Goal: Communication & Community: Answer question/provide support

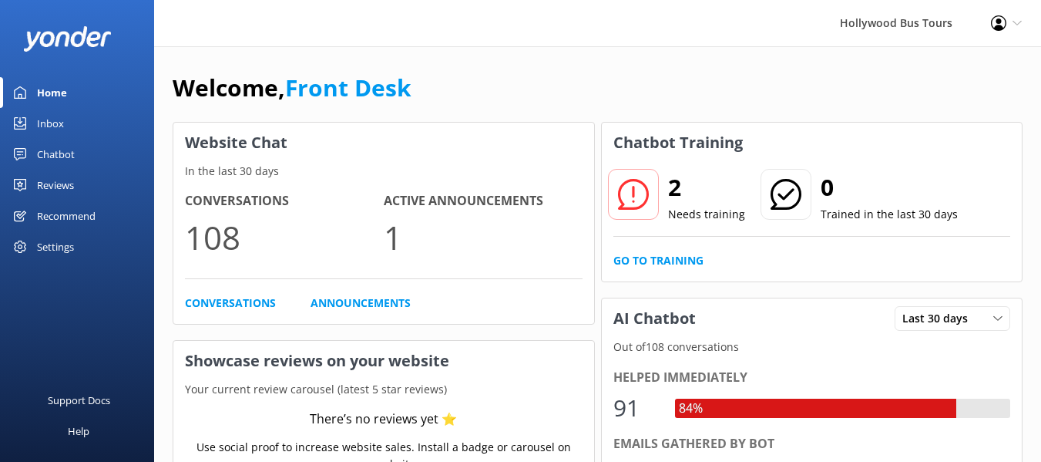
drag, startPoint x: 0, startPoint y: 0, endPoint x: 51, endPoint y: 86, distance: 99.5
click at [51, 86] on div "Home" at bounding box center [52, 92] width 30 height 31
click at [42, 116] on div "Inbox" at bounding box center [50, 123] width 27 height 31
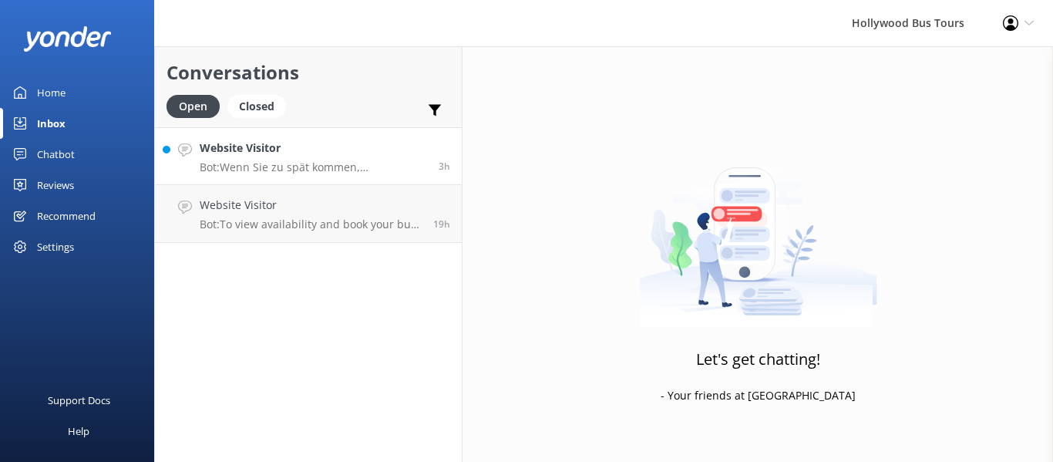
click at [332, 154] on h4 "Website Visitor" at bounding box center [313, 147] width 227 height 17
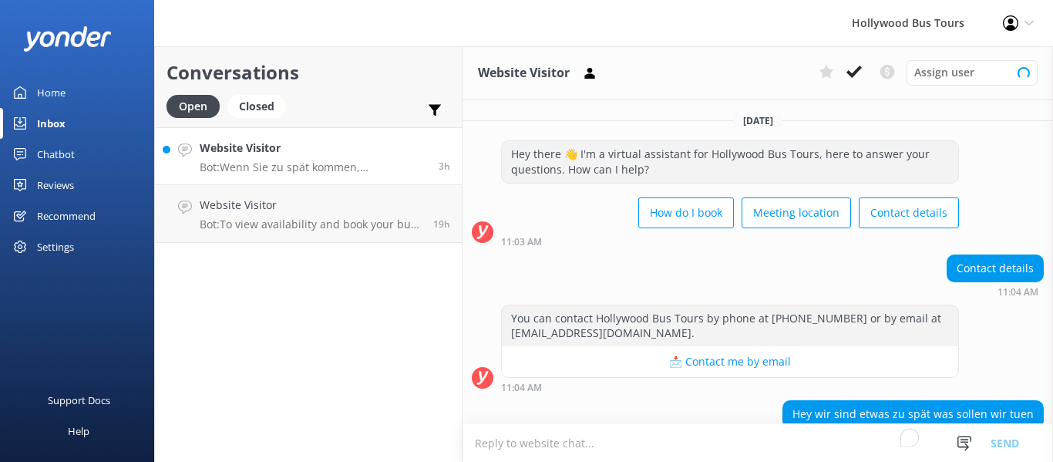
scroll to position [92, 0]
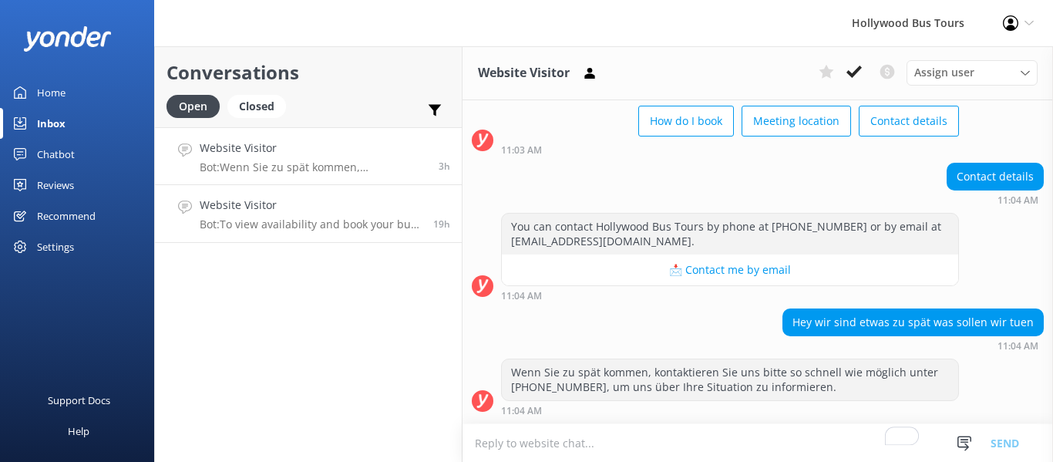
click at [342, 227] on p "Bot: To view availability and book your bus tour online, click [URL][DOMAIN_NAM…" at bounding box center [311, 224] width 222 height 14
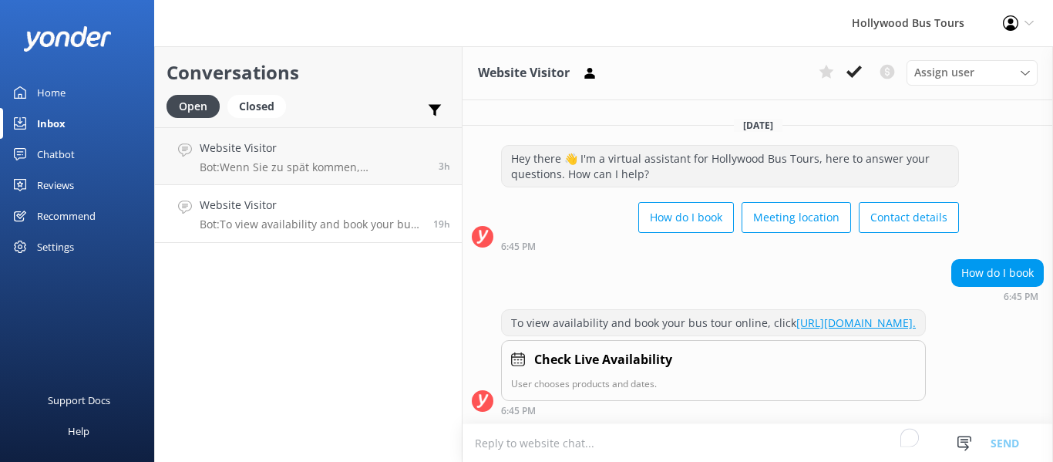
scroll to position [11, 0]
click at [861, 76] on icon at bounding box center [853, 71] width 15 height 15
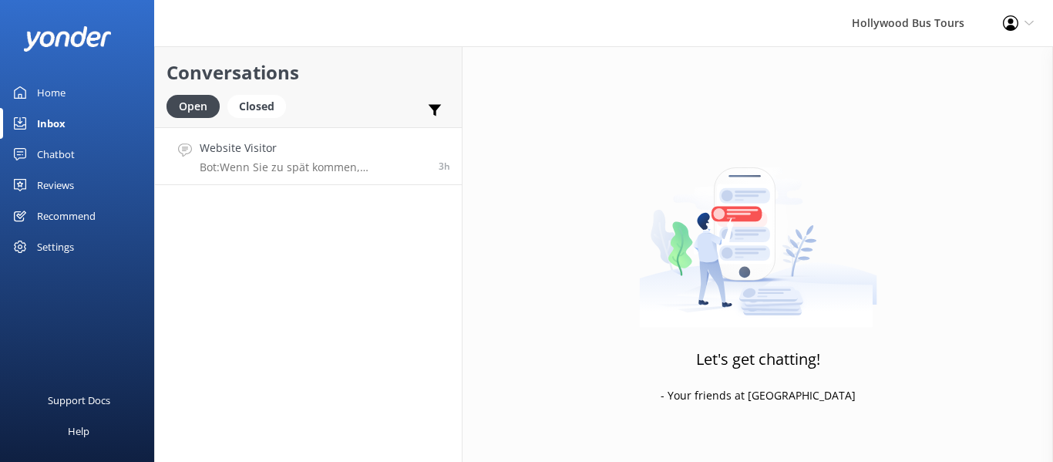
click at [286, 143] on h4 "Website Visitor" at bounding box center [313, 147] width 227 height 17
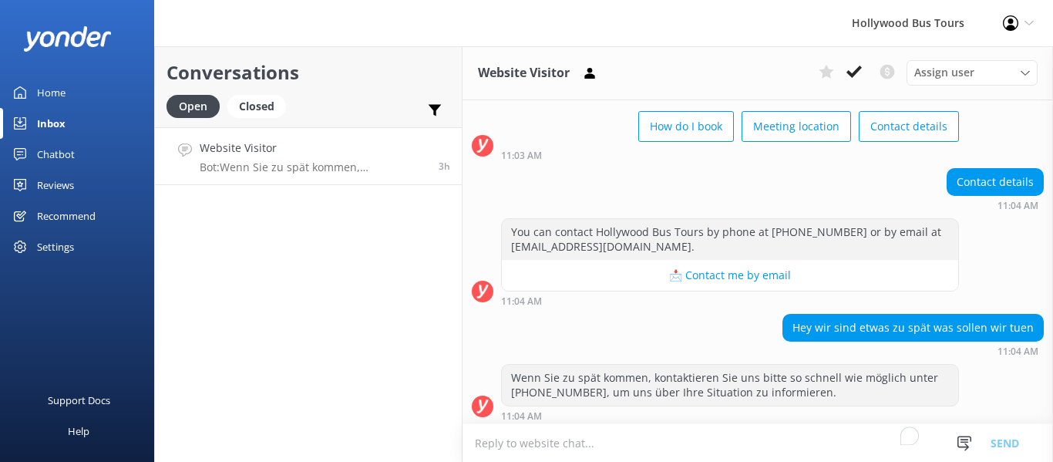
scroll to position [92, 0]
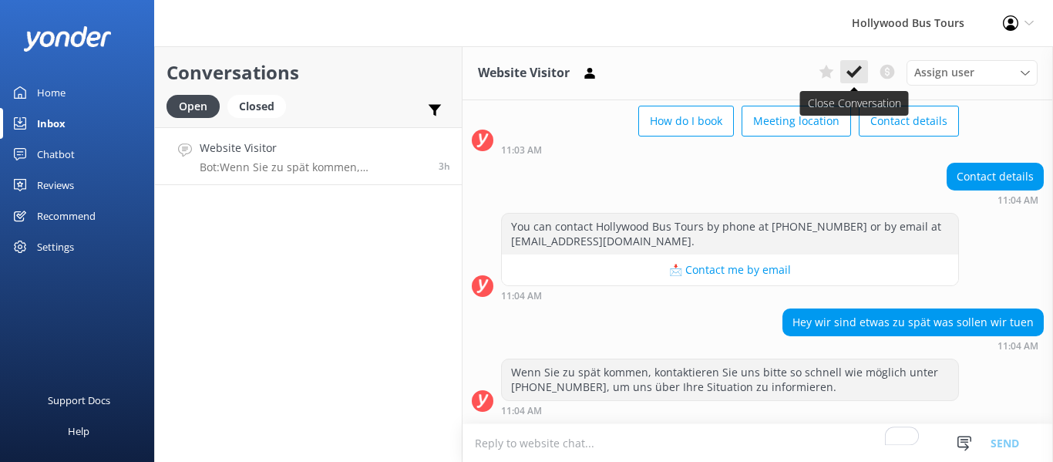
click at [855, 74] on use at bounding box center [853, 72] width 15 height 12
